Goal: Transaction & Acquisition: Purchase product/service

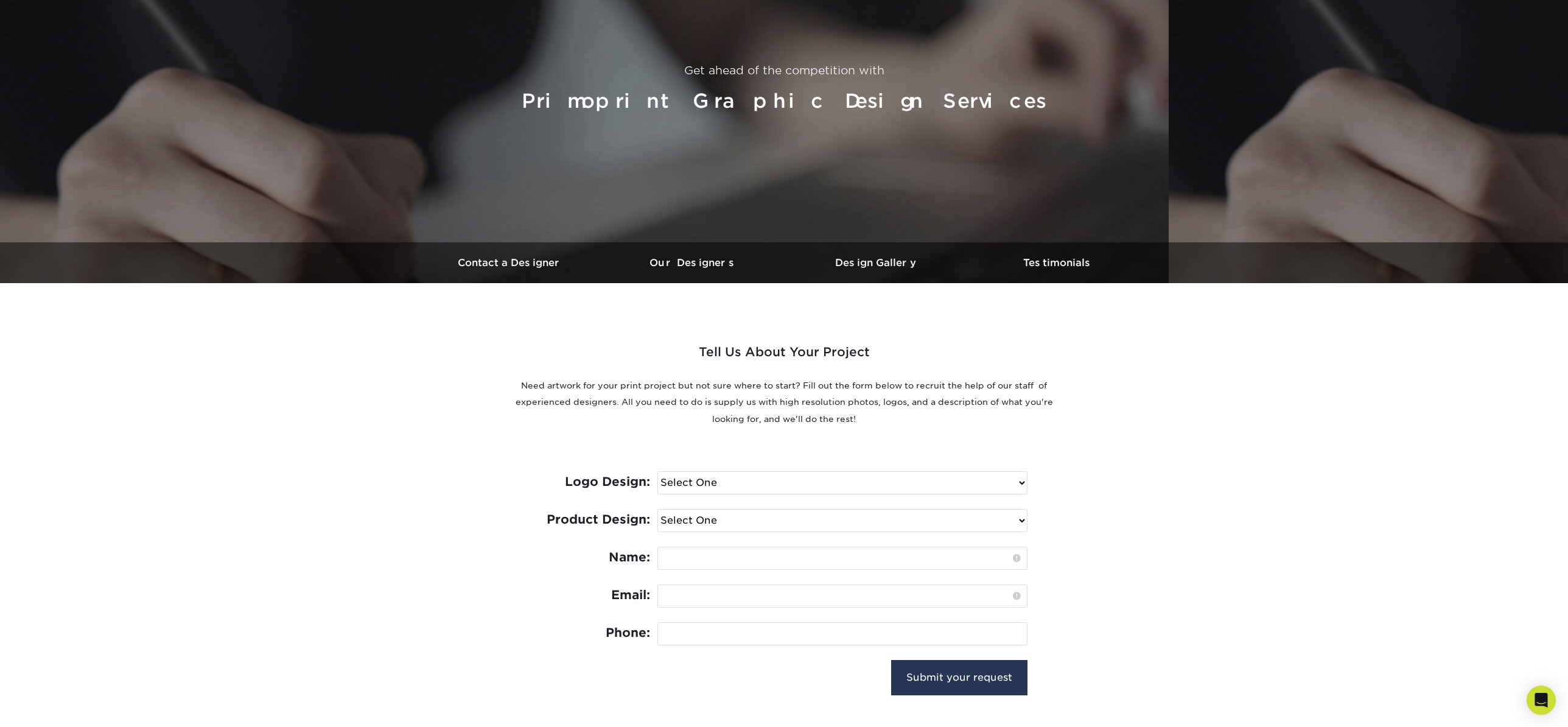
scroll to position [189, 0]
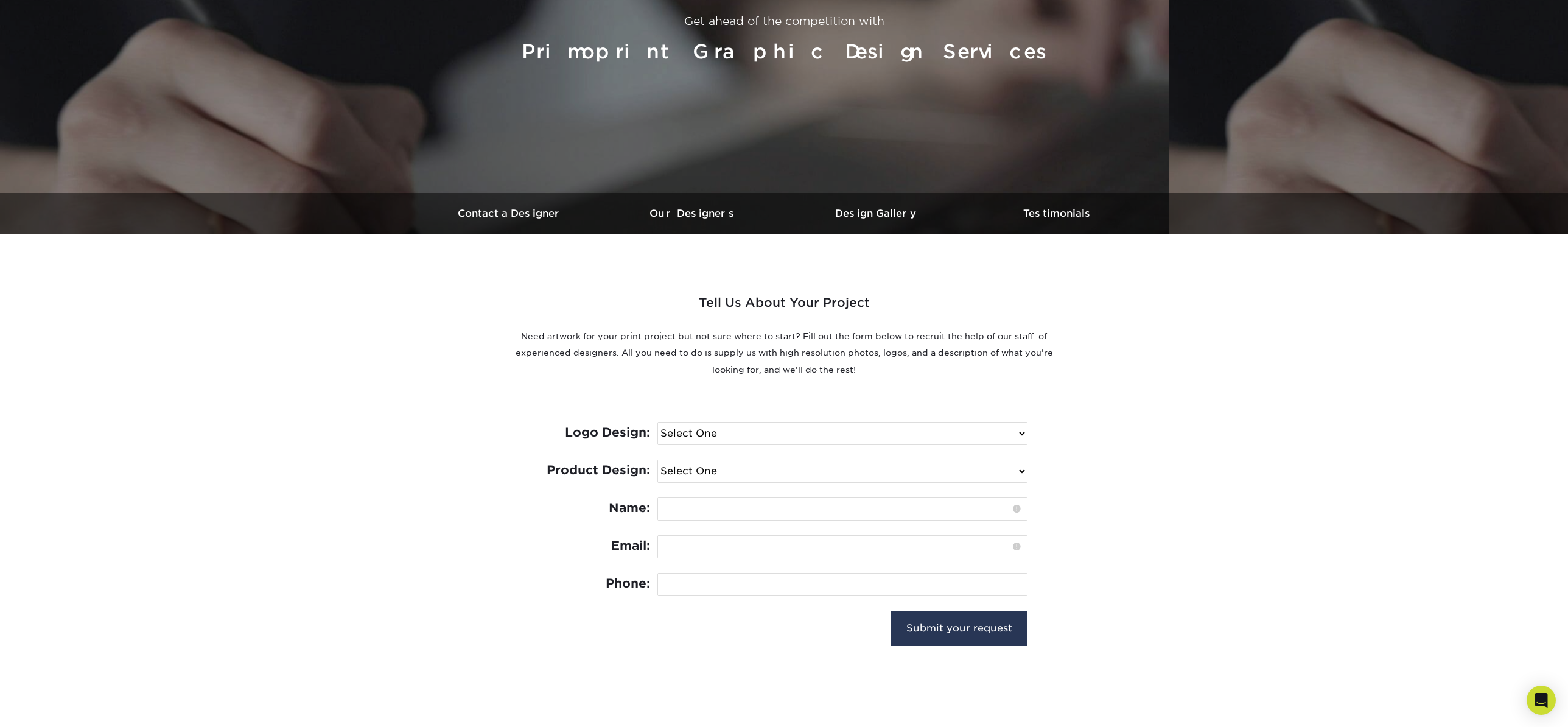
click at [675, 441] on select "Select One I need a logo design: $300 No thank you" at bounding box center [842, 433] width 369 height 22
click at [670, 469] on select "Select One Logo Design Only Design Edits Banner Design: $50.00 Bookmark Design:…" at bounding box center [842, 471] width 369 height 22
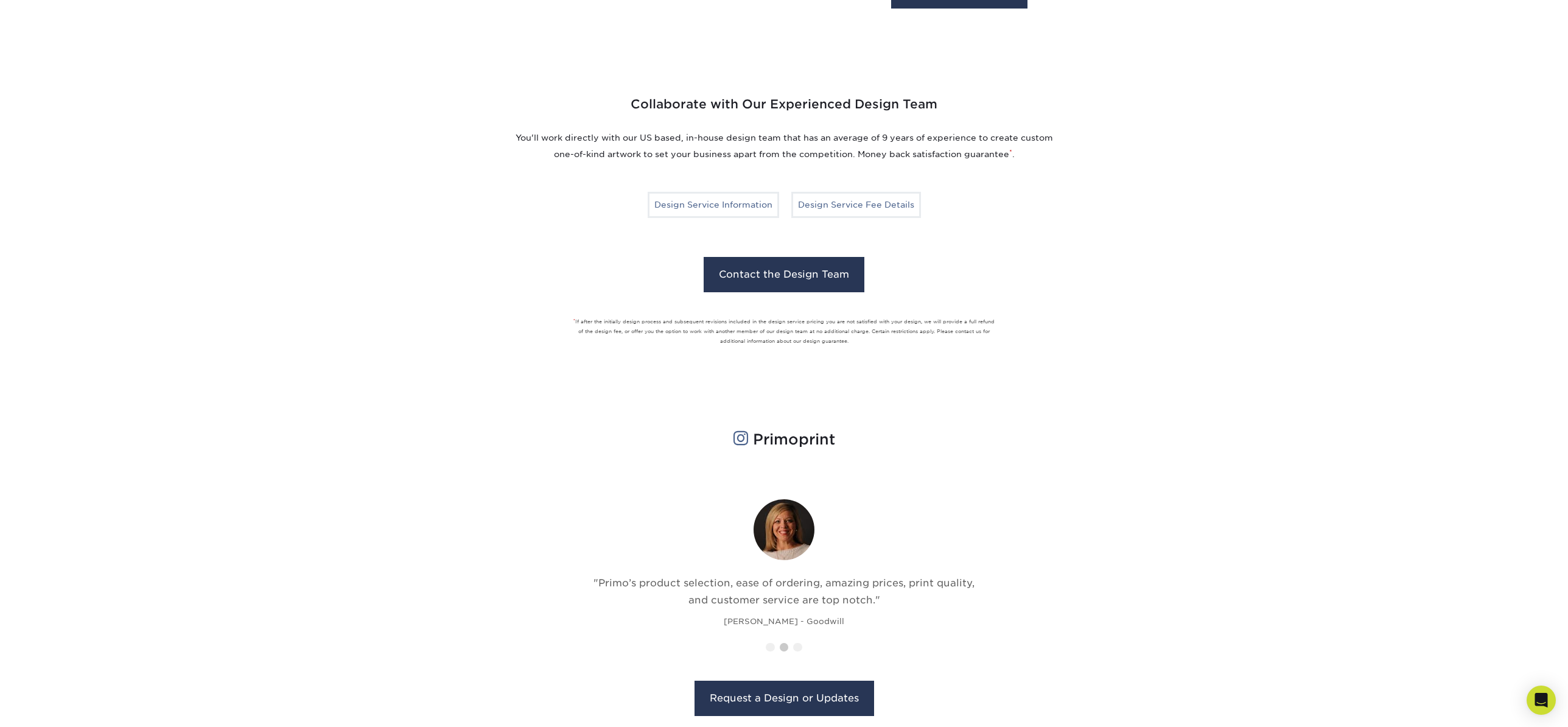
scroll to position [1040, 0]
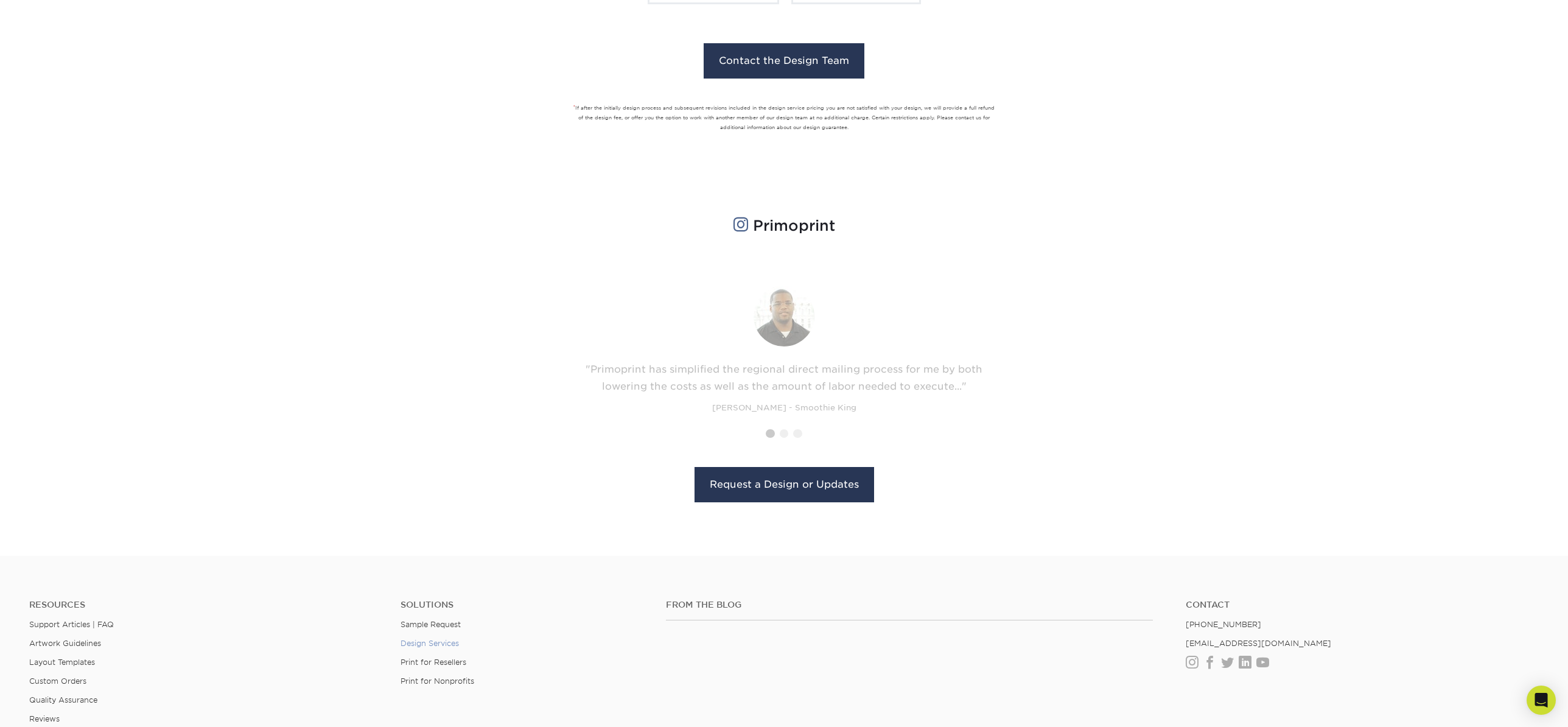
click at [433, 641] on link "Design Services" at bounding box center [430, 643] width 59 height 9
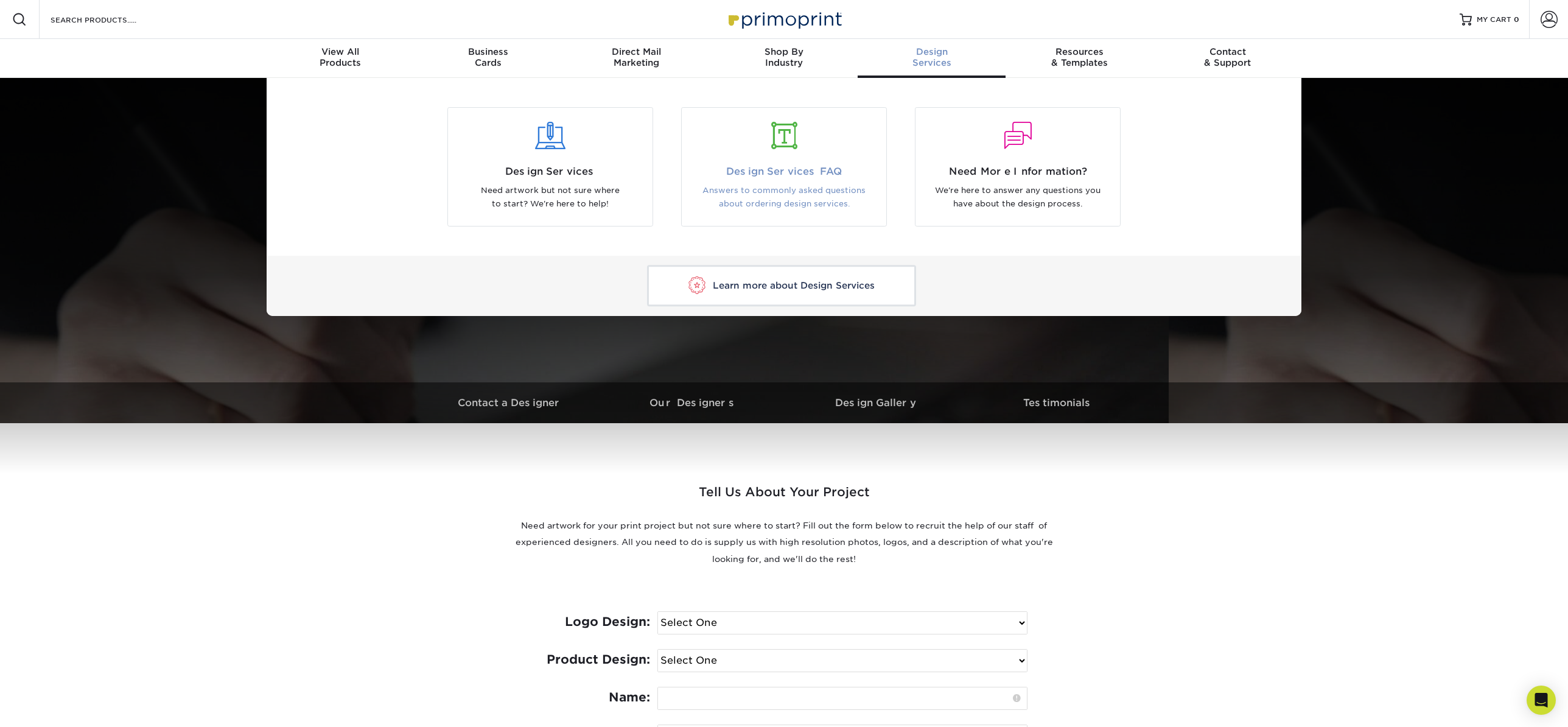
click at [829, 149] on div at bounding box center [784, 143] width 205 height 42
